Goal: Task Accomplishment & Management: Use online tool/utility

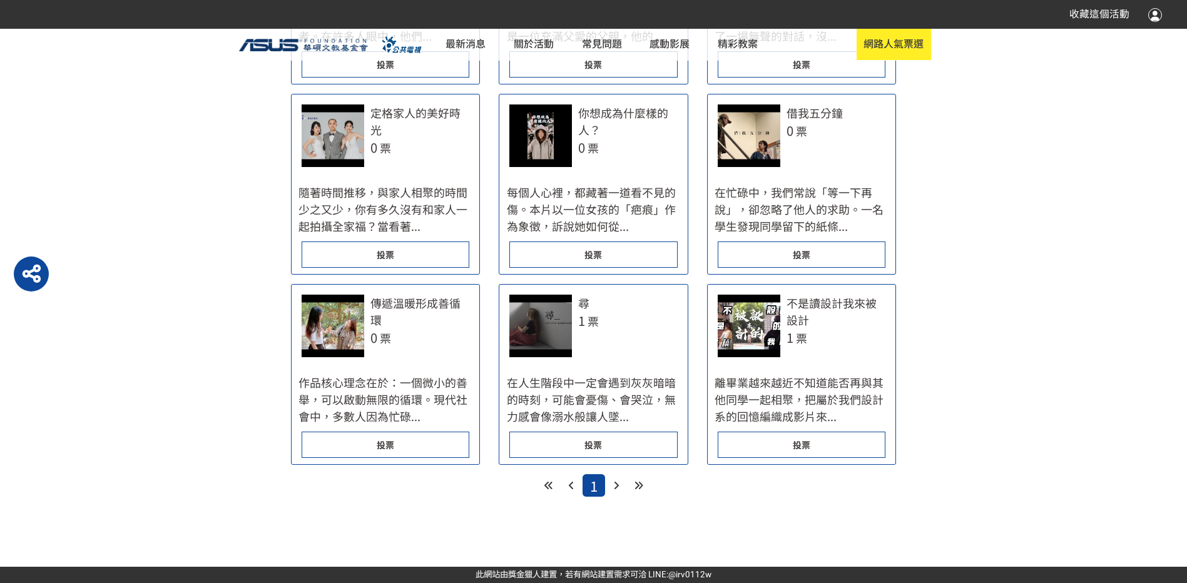
scroll to position [626, 0]
drag, startPoint x: 660, startPoint y: 232, endPoint x: 677, endPoint y: 232, distance: 16.3
drag, startPoint x: 677, startPoint y: 232, endPoint x: 603, endPoint y: 244, distance: 74.9
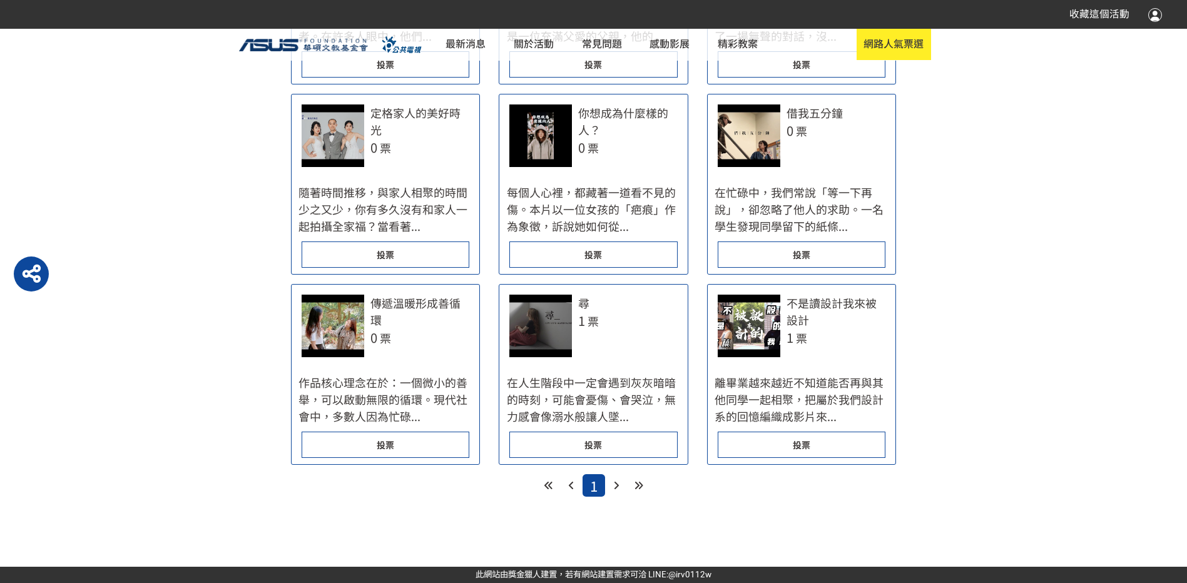
scroll to position [751, 0]
click at [1152, 20] on div at bounding box center [1155, 14] width 14 height 15
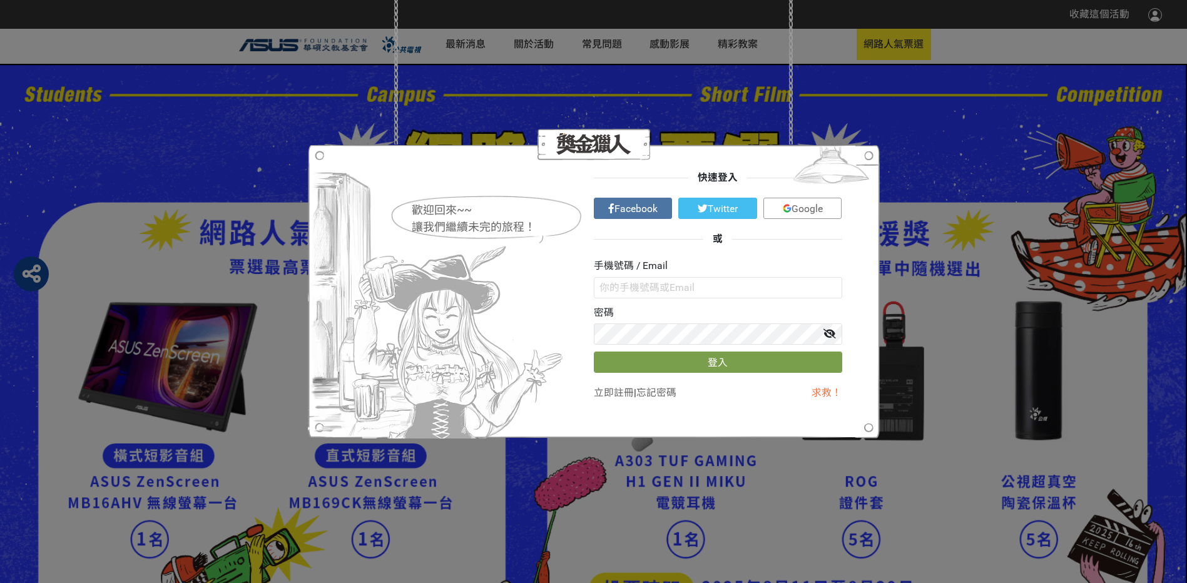
click at [959, 171] on div "歡迎回來~~ 讓我們繼續未完的旅程！ 快速登入 Facebook Twitter Google 或 手機號碼 / Email 密碼 登入 立即註冊 | 忘記密…" at bounding box center [593, 291] width 1187 height 583
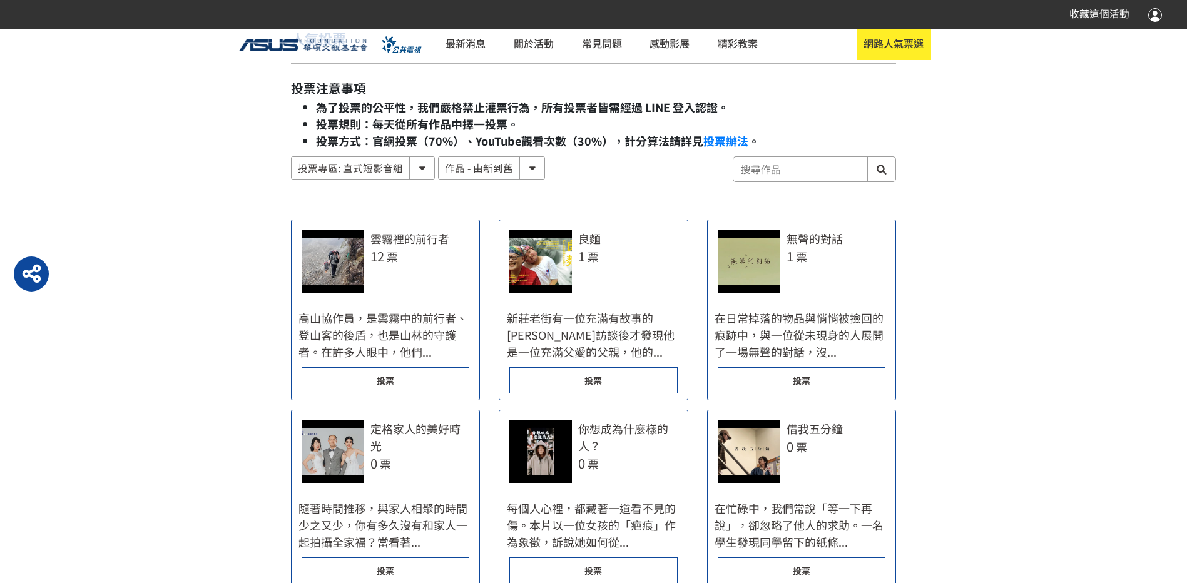
scroll to position [751, 0]
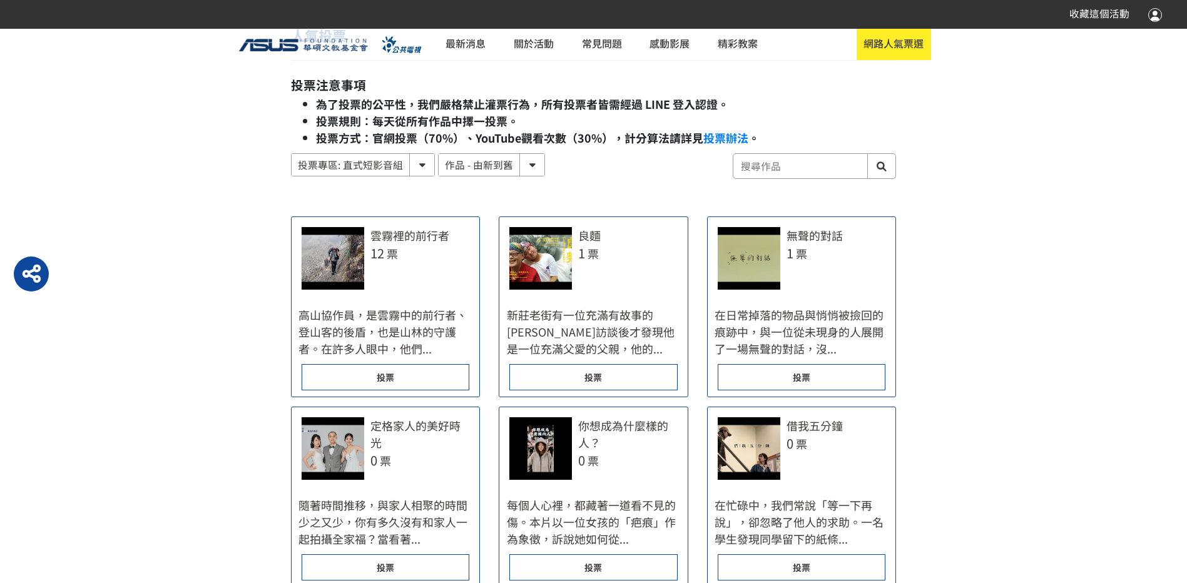
click at [514, 163] on select "作品 - 由新到舊 作品 - 由舊到新 票數 - 由多到少 票數 - 由少到多" at bounding box center [492, 165] width 106 height 22
select select "vote"
click at [439, 154] on select "作品 - 由新到舊 作品 - 由舊到新 票數 - 由多到少 票數 - 由少到多" at bounding box center [492, 165] width 106 height 22
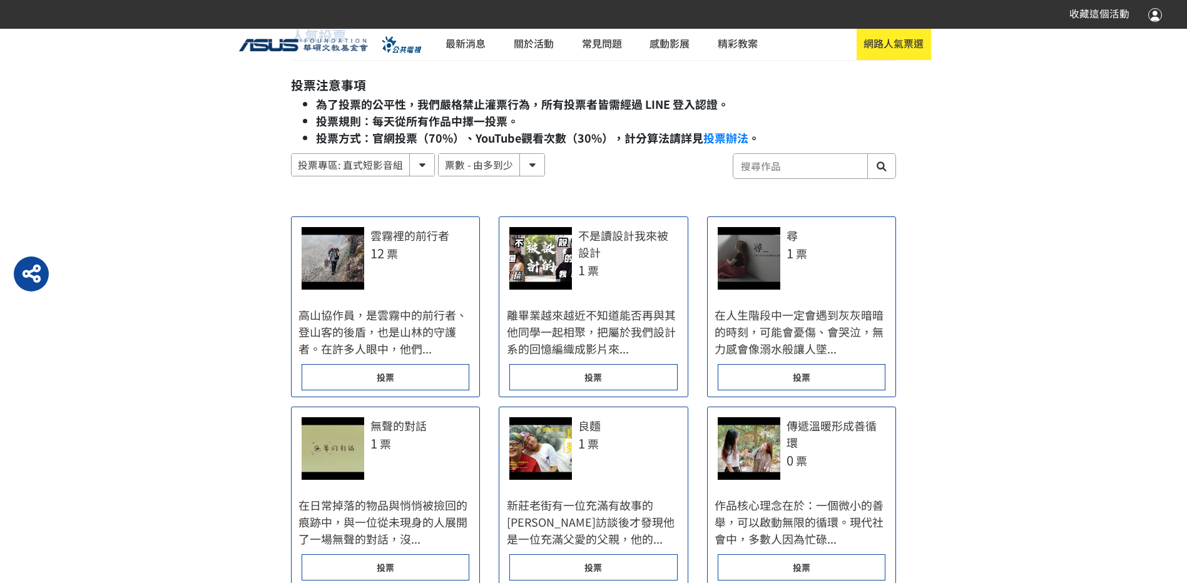
click at [406, 164] on select "投票專區: 直式短影音組 投票專區: 橫式短影音組" at bounding box center [363, 165] width 143 height 22
click at [550, 205] on div "人氣投票 投票注意事項 為了投票的公平性，我們嚴格禁止灌票行為，所有投票者皆需經過 LINE 登入認證。 投票規則：每天從所有作品中擇一投票。 投票方式：官網…" at bounding box center [593, 419] width 605 height 784
click at [431, 376] on div "投票" at bounding box center [386, 377] width 168 height 26
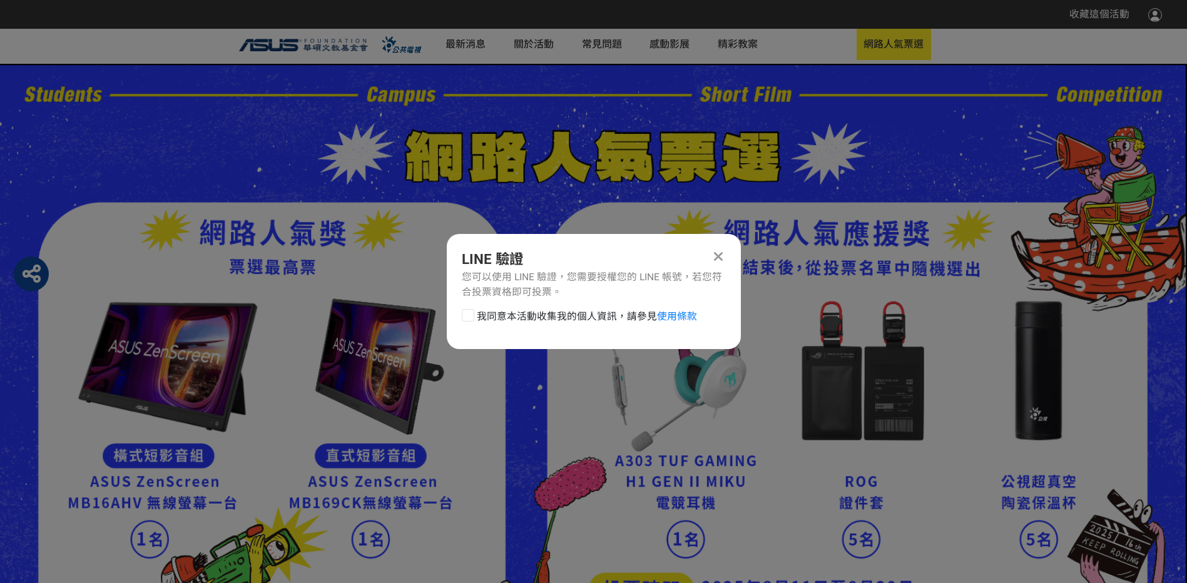
click at [452, 311] on div "我同意本活動收集我的個人資訊，請參見 使用條款" at bounding box center [594, 321] width 294 height 25
click at [471, 315] on div at bounding box center [468, 315] width 13 height 13
checkbox input "true"
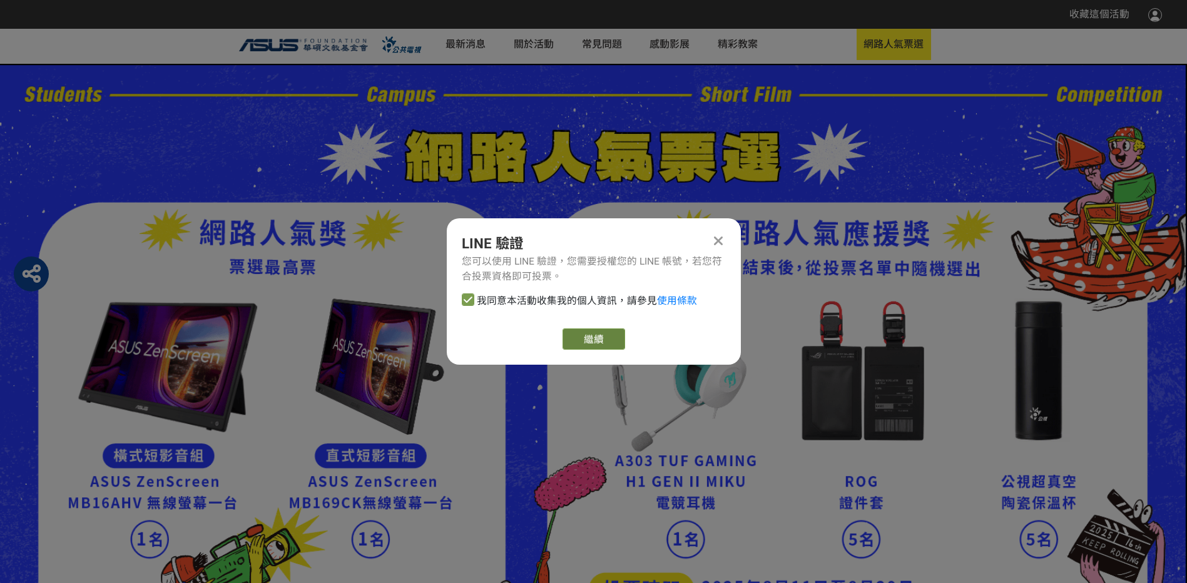
click at [593, 341] on link "繼續" at bounding box center [594, 339] width 63 height 21
click at [590, 345] on link "繼續" at bounding box center [594, 339] width 63 height 21
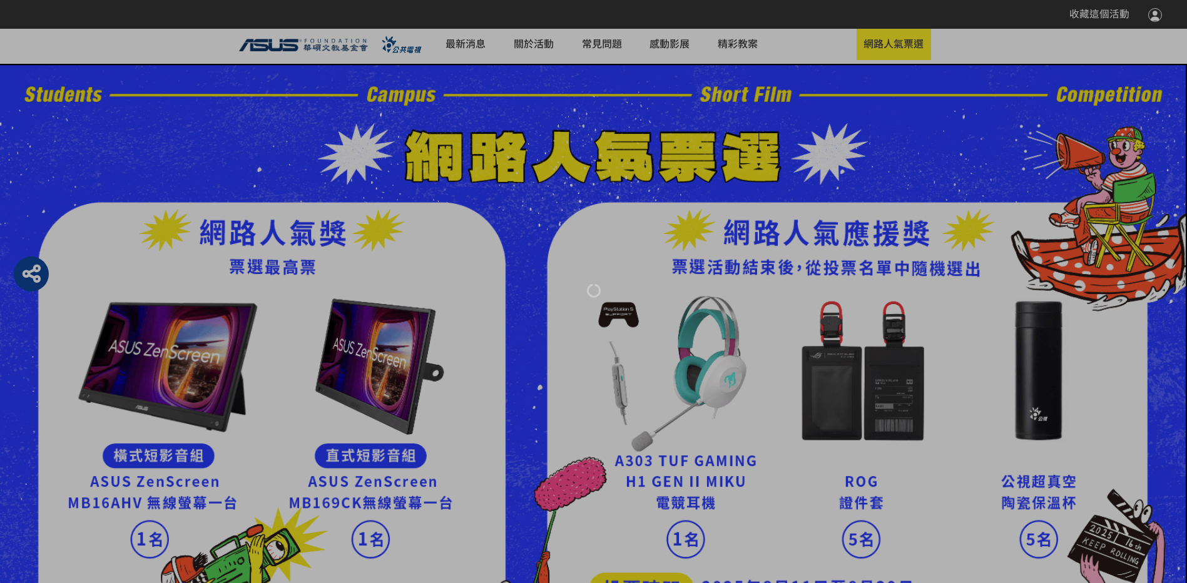
select select "vote"
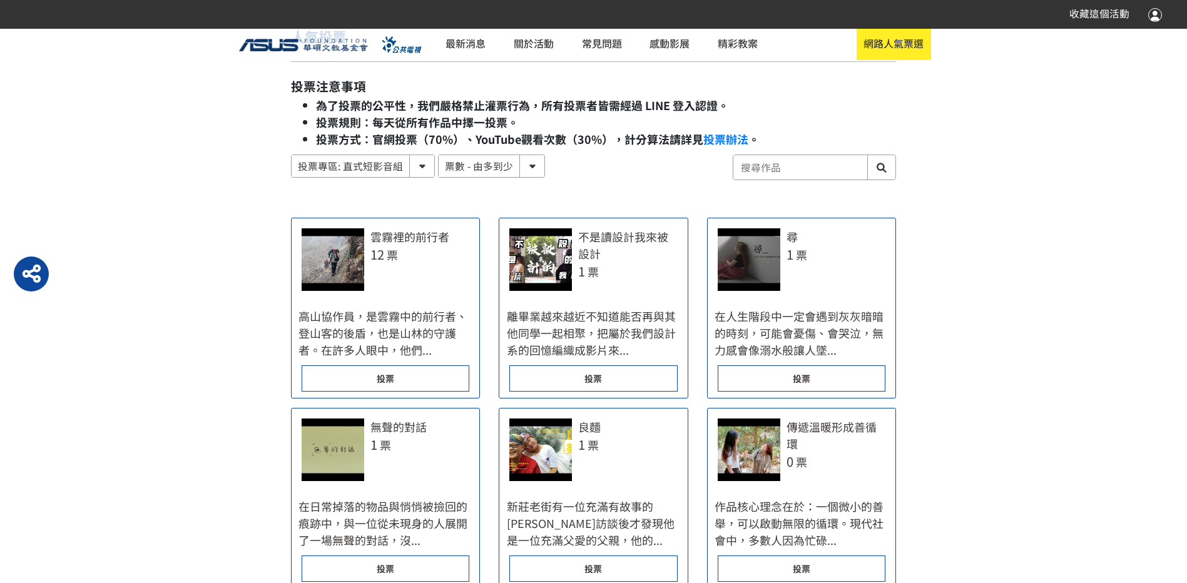
scroll to position [751, 0]
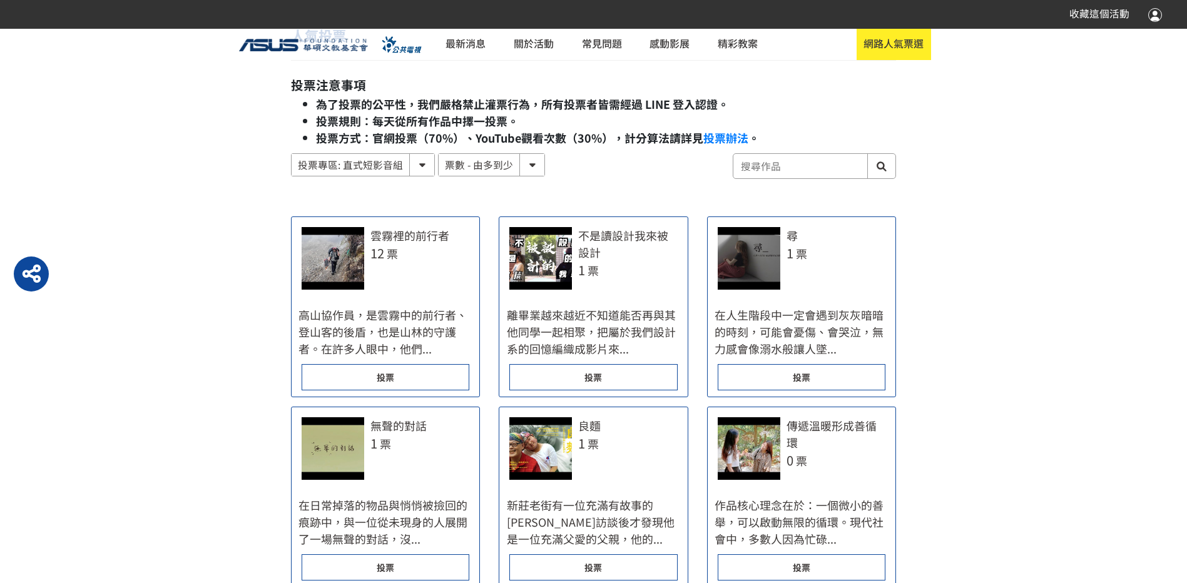
click at [421, 370] on div "投票" at bounding box center [386, 377] width 168 height 26
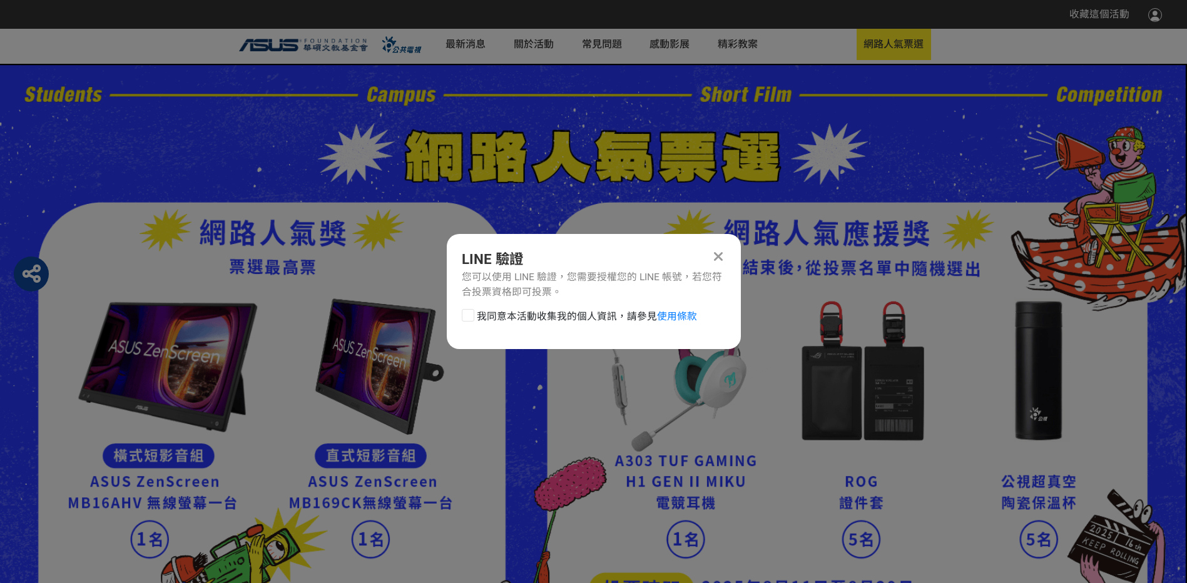
click at [531, 317] on span "我同意本活動收集我的個人資訊，請參見 使用條款" at bounding box center [587, 316] width 220 height 15
click at [471, 317] on input "我同意本活動收集我的個人資訊，請參見 使用條款" at bounding box center [467, 316] width 8 height 8
checkbox input "false"
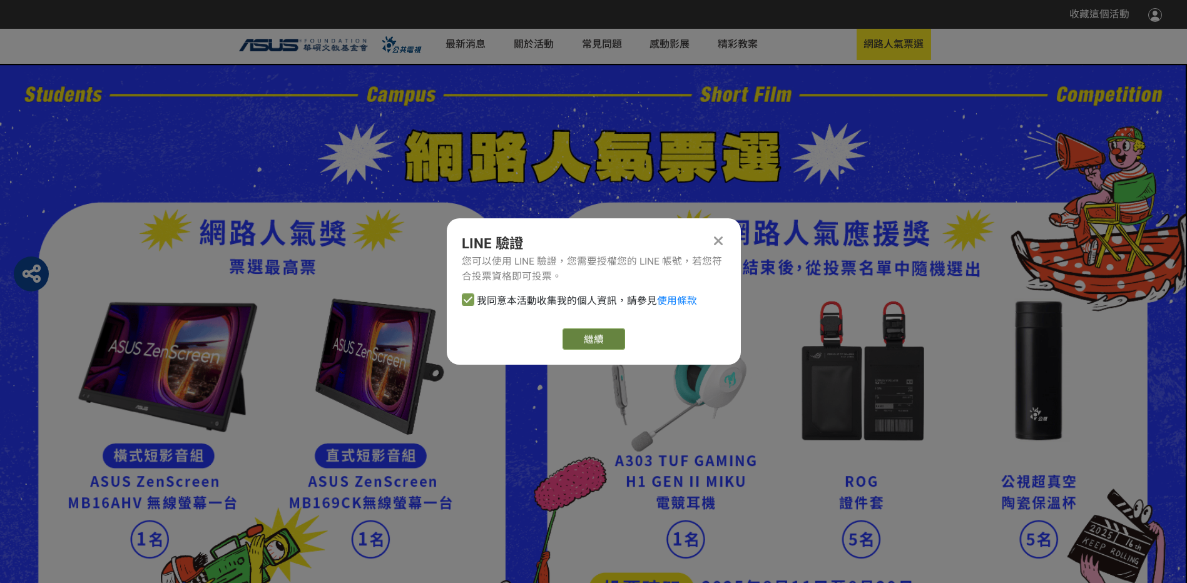
click at [582, 341] on link "繼續" at bounding box center [594, 339] width 63 height 21
click at [609, 332] on link "繼續" at bounding box center [594, 339] width 63 height 21
click at [722, 236] on icon at bounding box center [718, 241] width 9 height 14
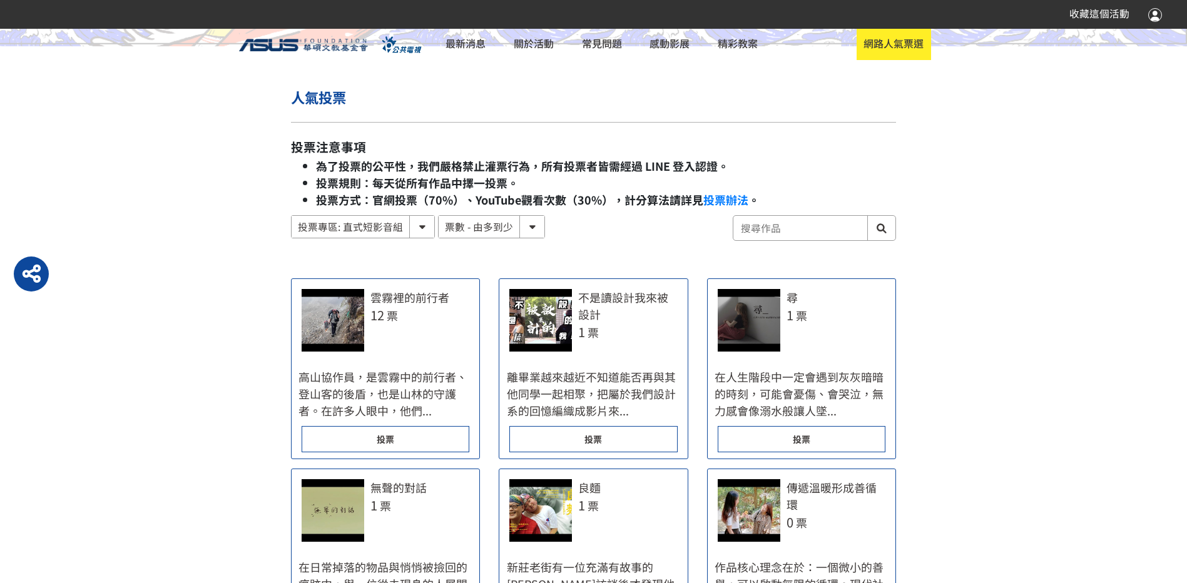
scroll to position [688, 0]
drag, startPoint x: 494, startPoint y: 180, endPoint x: 561, endPoint y: 184, distance: 67.7
click at [561, 184] on li "投票規則：每天從所有作品中擇一投票。" at bounding box center [606, 183] width 580 height 17
drag, startPoint x: 561, startPoint y: 184, endPoint x: 483, endPoint y: 197, distance: 79.9
click at [491, 185] on strong "投票規則：每天從所有作品中擇一投票。" at bounding box center [417, 183] width 203 height 16
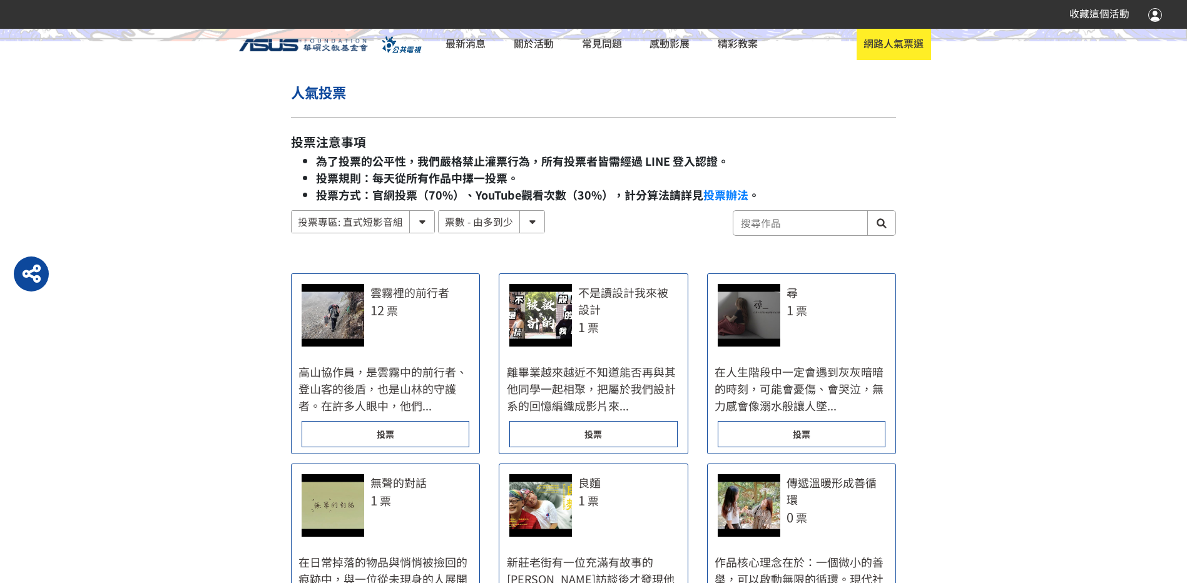
scroll to position [814, 0]
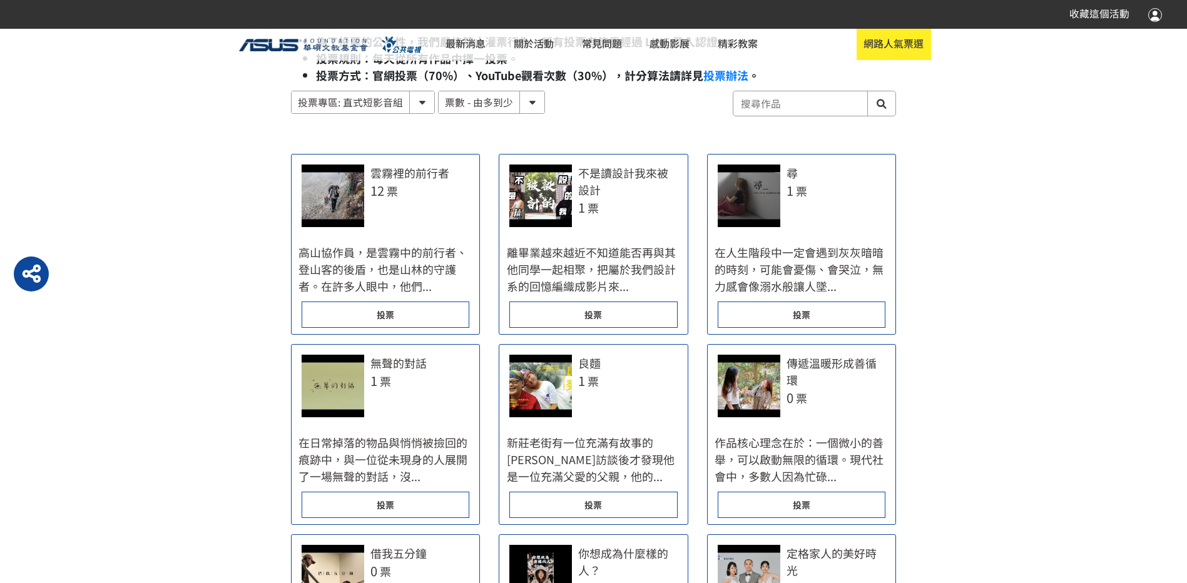
click at [419, 321] on div "投票" at bounding box center [386, 315] width 168 height 26
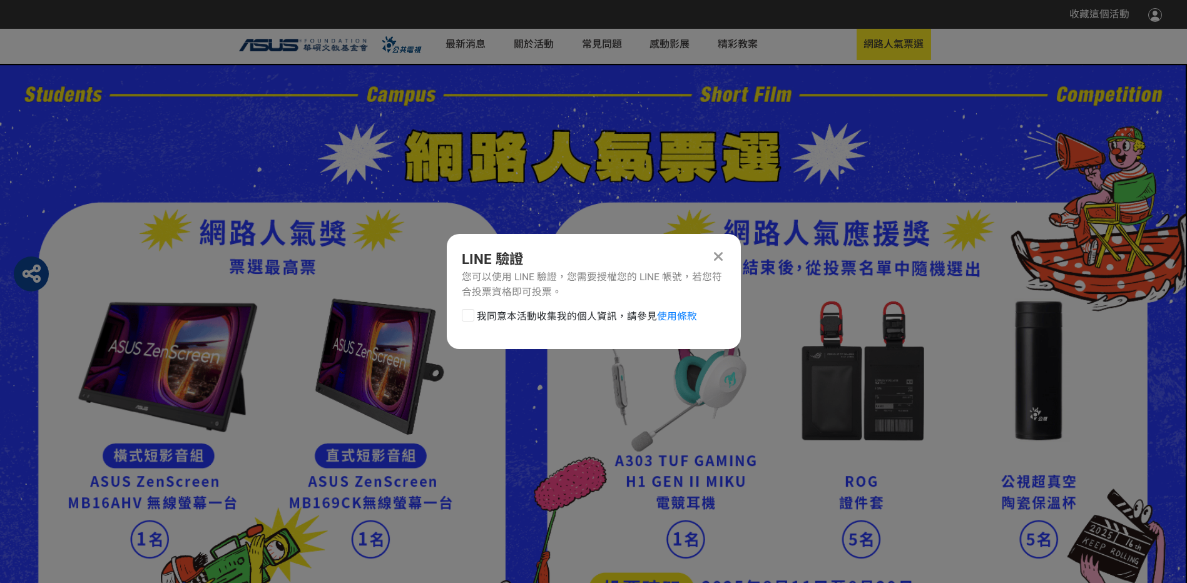
scroll to position [0, 0]
click at [510, 325] on div "我同意本活動收集我的個人資訊，請參見 使用條款" at bounding box center [594, 321] width 294 height 25
click at [510, 314] on span "我同意本活動收集我的個人資訊，請參見 使用條款" at bounding box center [587, 316] width 220 height 15
click at [471, 314] on input "我同意本活動收集我的個人資訊，請參見 使用條款" at bounding box center [467, 316] width 8 height 8
checkbox input "false"
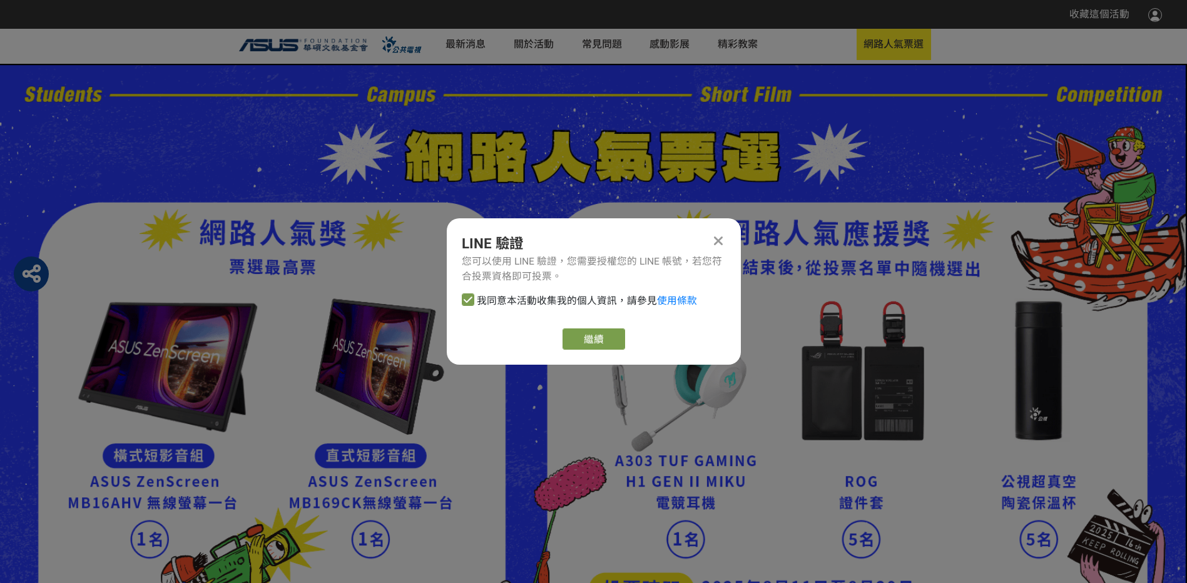
click at [558, 335] on div "繼續" at bounding box center [594, 339] width 264 height 21
click at [568, 335] on link "繼續" at bounding box center [594, 339] width 63 height 21
click at [717, 240] on icon at bounding box center [718, 241] width 9 height 14
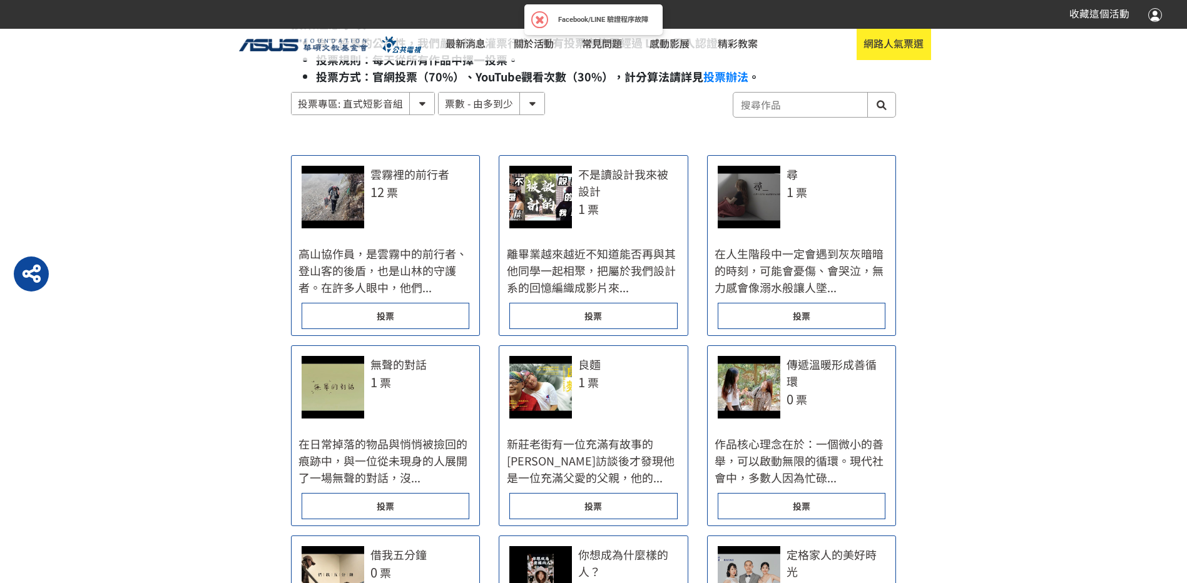
scroll to position [814, 0]
